Goal: Obtain resource: Obtain resource

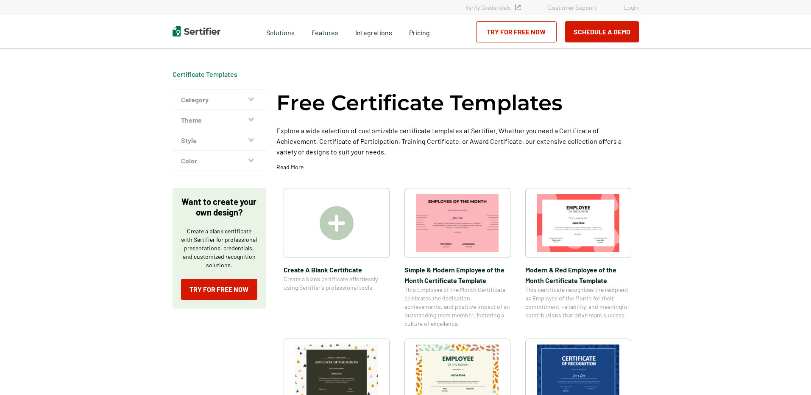
scroll to position [42, 0]
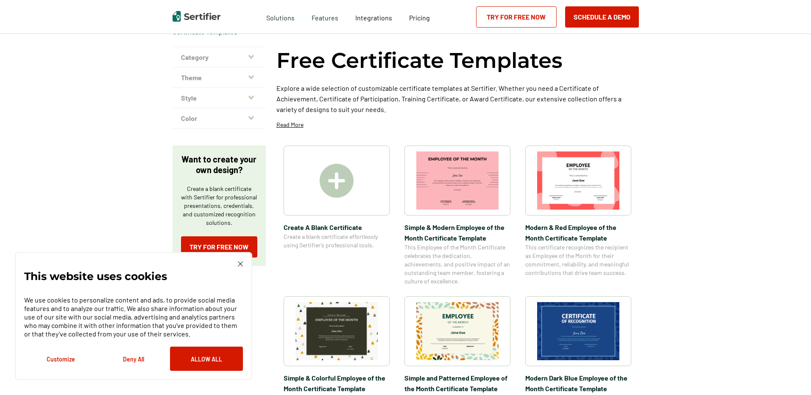
scroll to position [85, 0]
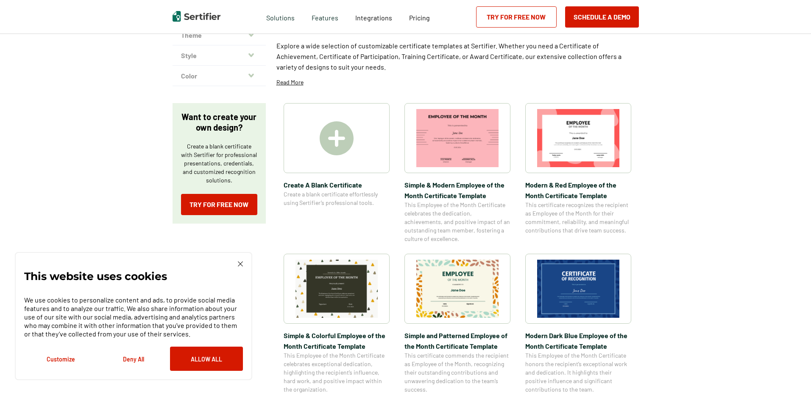
click at [573, 269] on img at bounding box center [578, 288] width 82 height 58
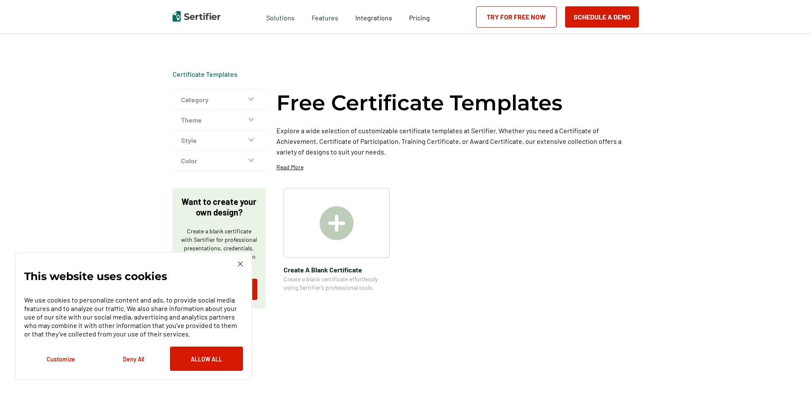
scroll to position [85, 0]
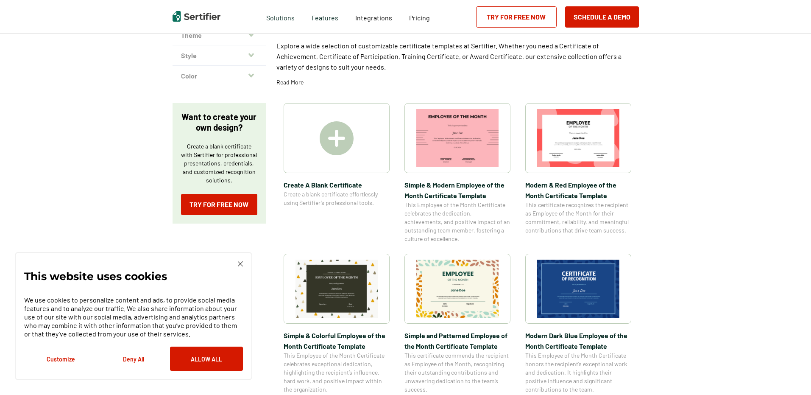
click at [443, 137] on img at bounding box center [457, 138] width 82 height 58
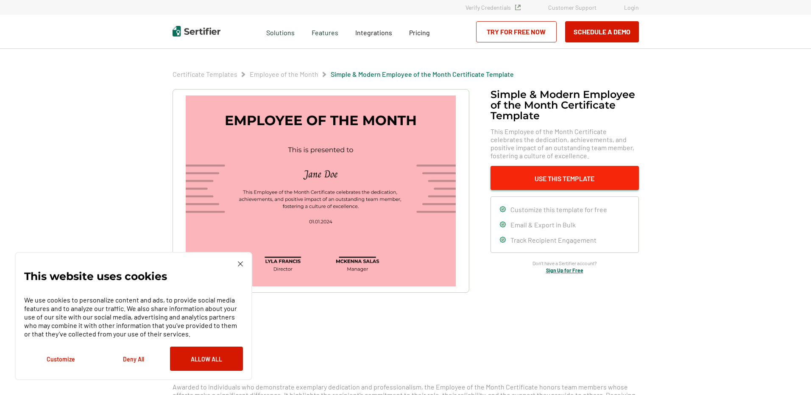
click at [552, 185] on button "Use This Template" at bounding box center [565, 178] width 148 height 24
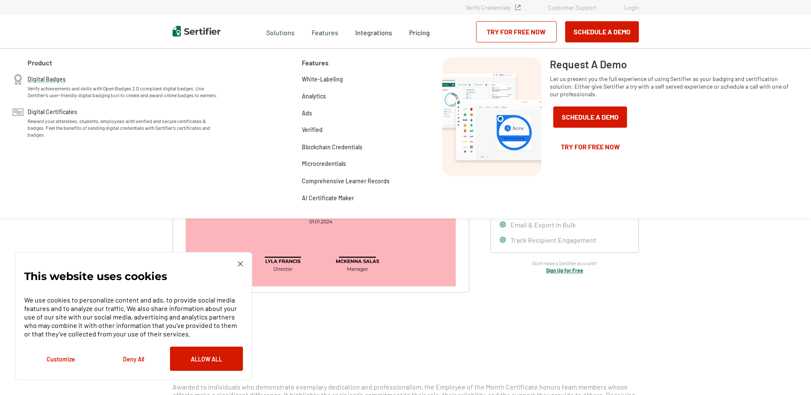
click at [142, 78] on div "Digital Badges Verify achievements and skills with Open Badges 2.0 compliant di…" at bounding box center [125, 86] width 194 height 24
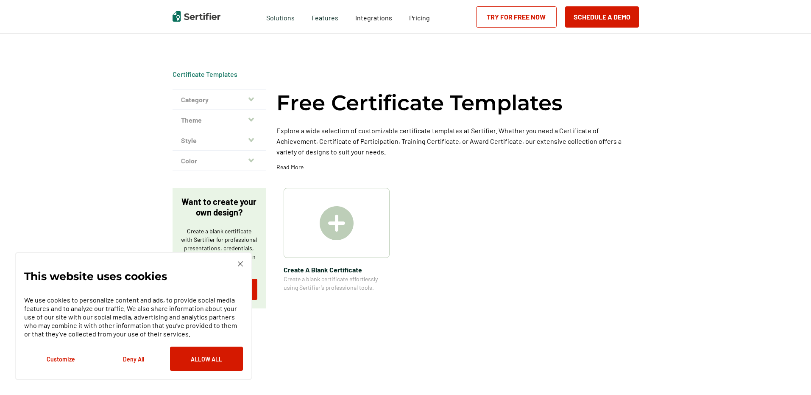
scroll to position [85, 0]
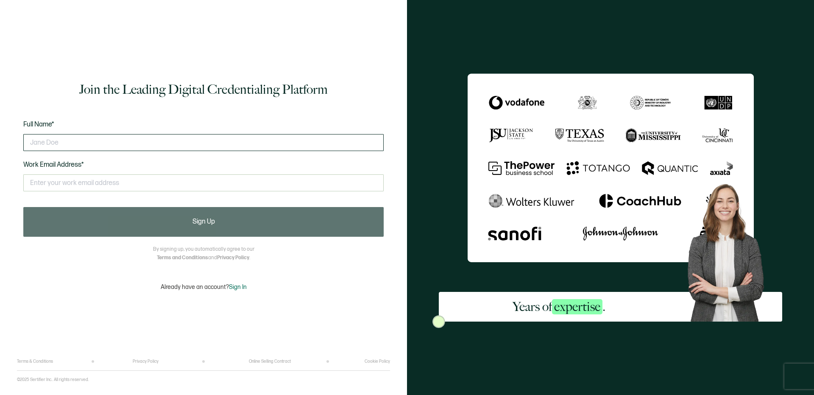
click at [115, 146] on input "text" at bounding box center [203, 142] width 360 height 17
